Goal: Obtain resource: Download file/media

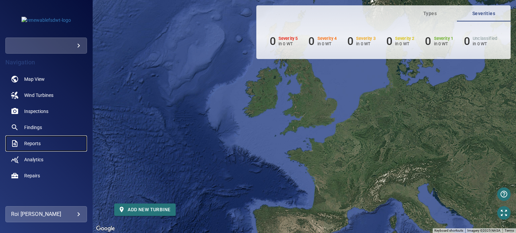
click at [32, 145] on span "Reports" at bounding box center [32, 143] width 16 height 7
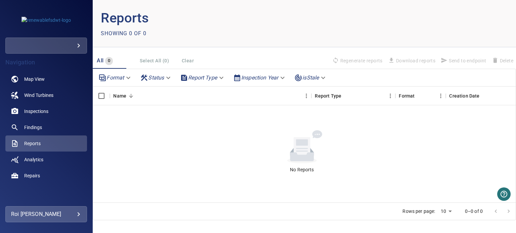
click at [82, 42] on div "​" at bounding box center [46, 46] width 82 height 16
click at [72, 45] on body "**********" at bounding box center [258, 116] width 516 height 233
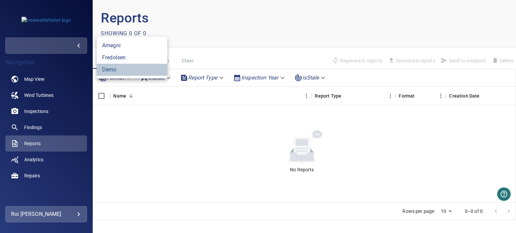
click at [111, 68] on link "demo" at bounding box center [132, 70] width 71 height 12
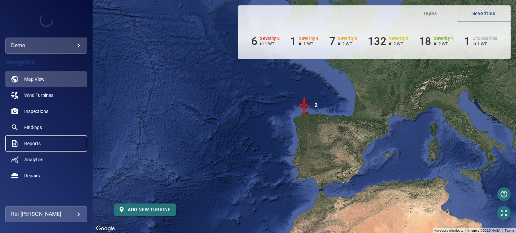
click at [30, 141] on span "Reports" at bounding box center [32, 143] width 16 height 7
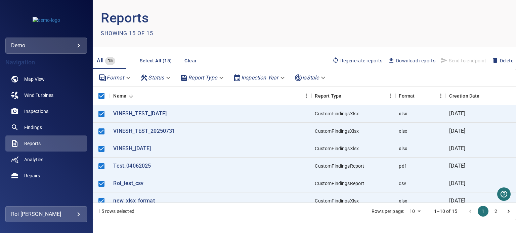
click at [400, 59] on span "Download reports" at bounding box center [411, 60] width 47 height 7
